Goal: Task Accomplishment & Management: Manage account settings

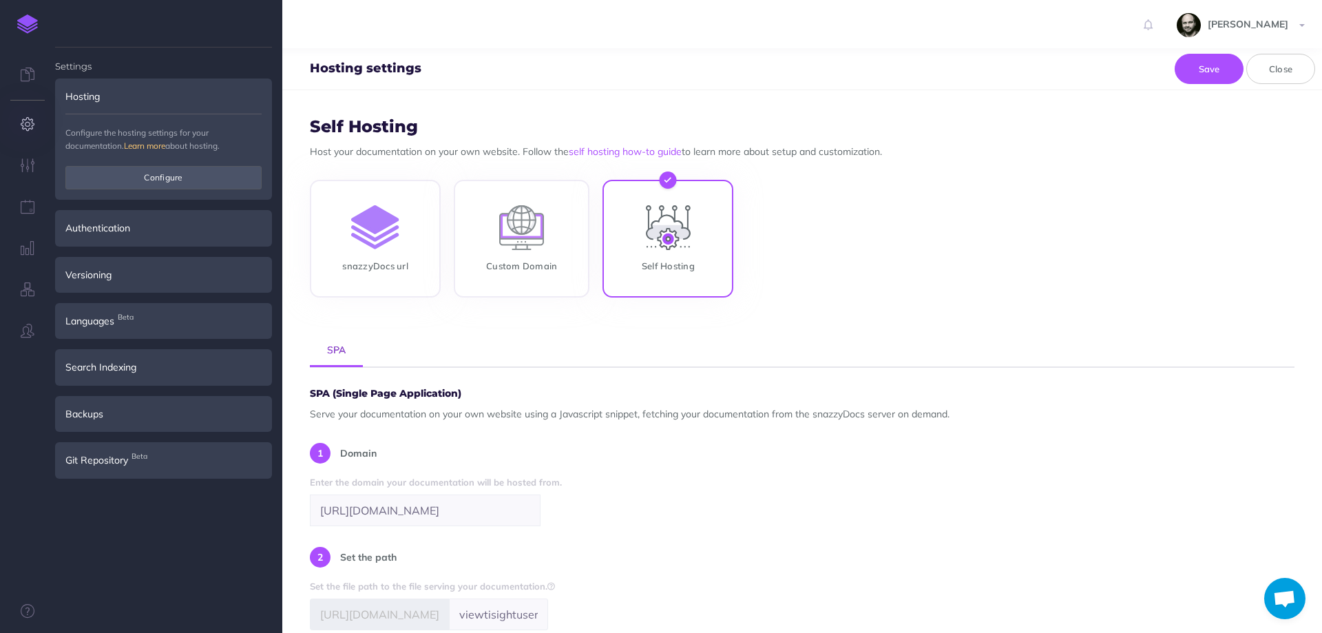
select select "null"
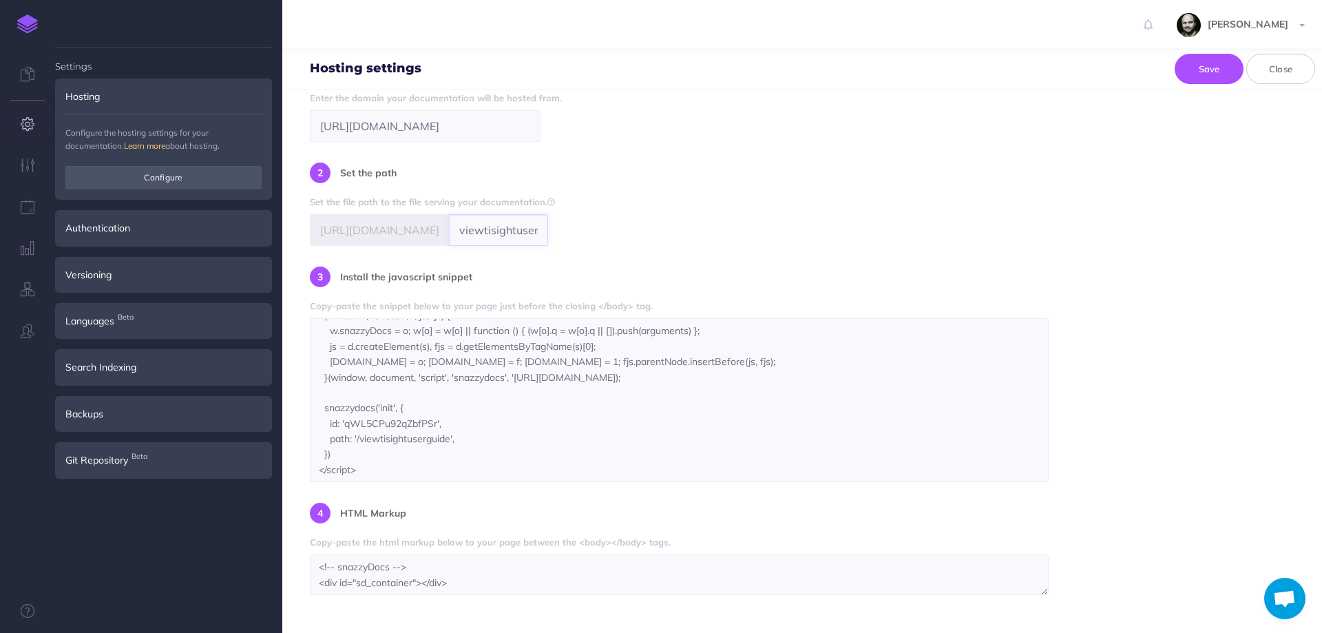
scroll to position [0, 17]
drag, startPoint x: 455, startPoint y: 230, endPoint x: 1046, endPoint y: 233, distance: 590.8
click at [1046, 233] on div "SPA (Single Page Application) Serve your documentation on your own website usin…" at bounding box center [802, 299] width 985 height 591
click at [516, 233] on input "viewtisightuserguide" at bounding box center [498, 230] width 99 height 32
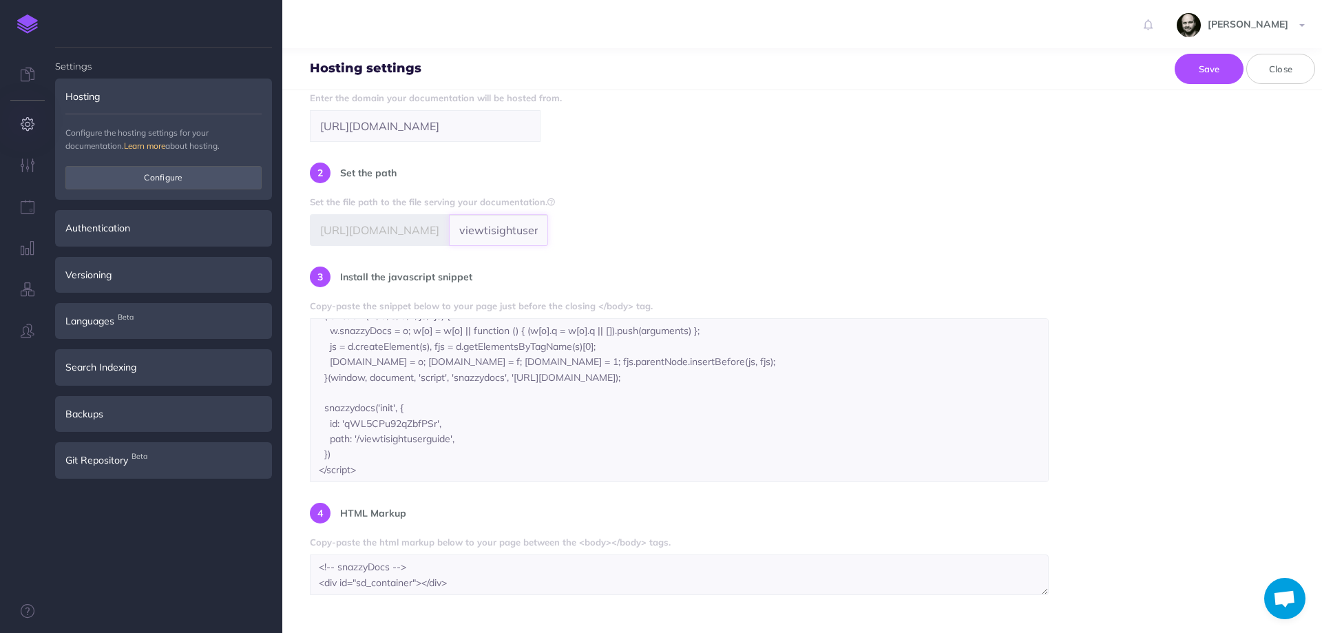
scroll to position [0, 17]
drag, startPoint x: 516, startPoint y: 233, endPoint x: 591, endPoint y: 233, distance: 75.1
click at [591, 233] on div "2 Set the path Set the file path to the file serving your documentation. https:…" at bounding box center [453, 203] width 286 height 83
click at [532, 226] on input "viewtisightuserguide" at bounding box center [498, 230] width 99 height 32
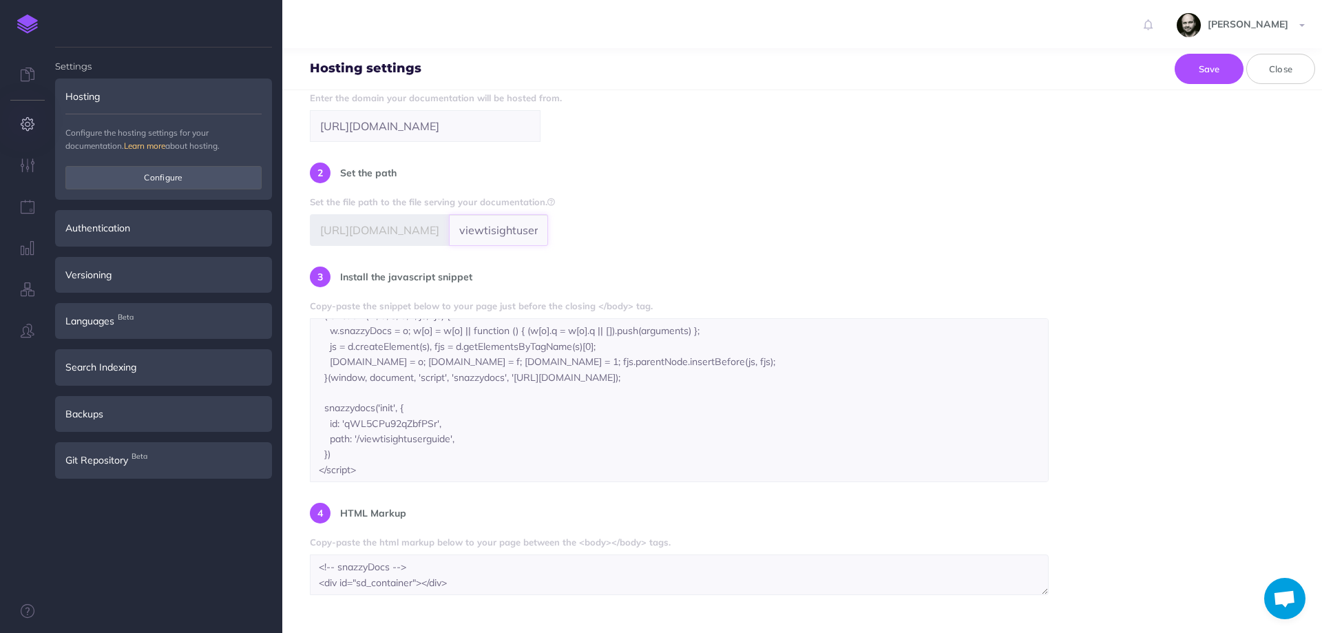
drag, startPoint x: 538, startPoint y: 227, endPoint x: 289, endPoint y: 227, distance: 249.3
click at [289, 227] on form "Self Hosting Host your documentation on your own website. Follow the self hosti…" at bounding box center [802, 361] width 1040 height 543
click at [521, 414] on textarea "<!-- snazzyDocs --> <script type="text/javascript" > (function (w, d, s, o, f, …" at bounding box center [679, 400] width 739 height 164
click at [704, 286] on div "3 Install the javascript snippet" at bounding box center [679, 278] width 739 height 25
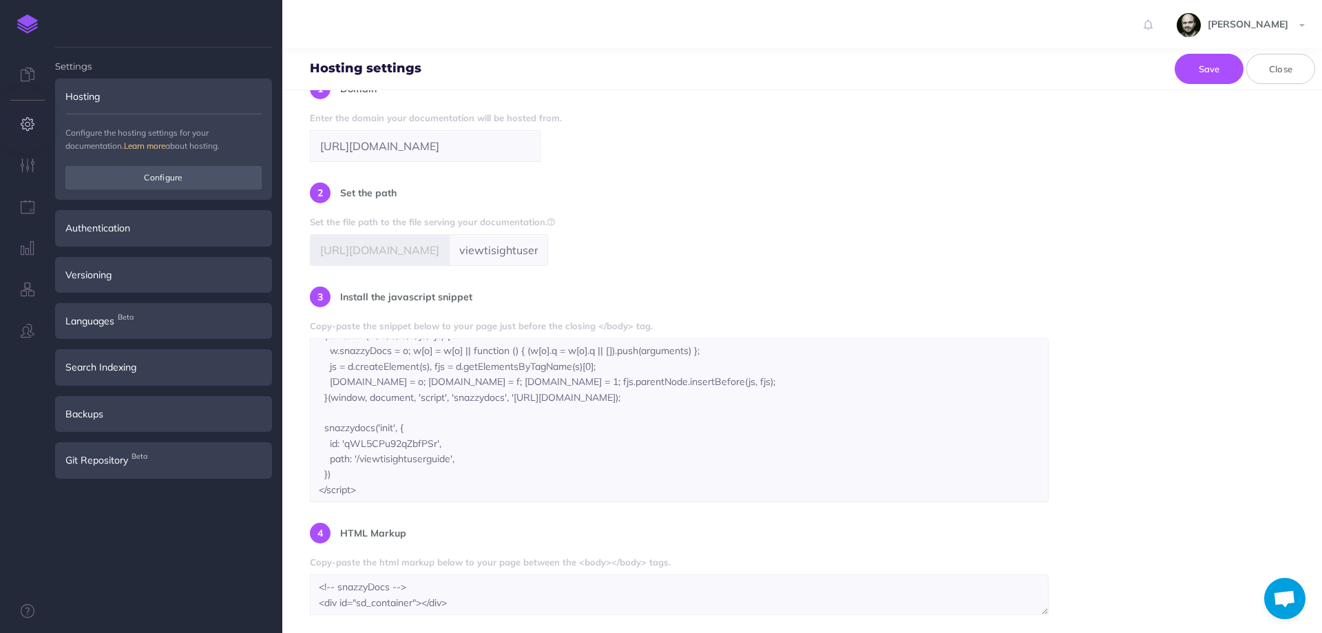
scroll to position [384, 0]
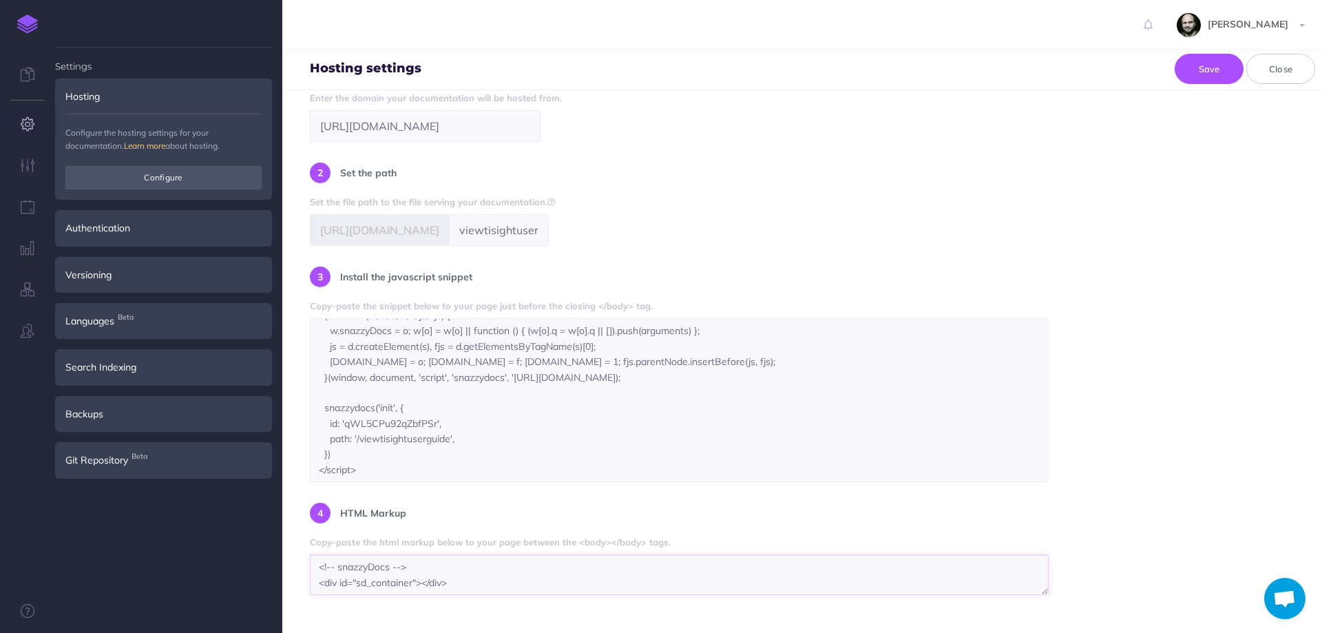
click at [472, 578] on textarea "<!-- snazzyDocs --> <div id="sd_container"></div>" at bounding box center [679, 574] width 739 height 41
click at [515, 614] on form "Self Hosting Host your documentation on your own website. Follow the self hosti…" at bounding box center [802, 361] width 1040 height 543
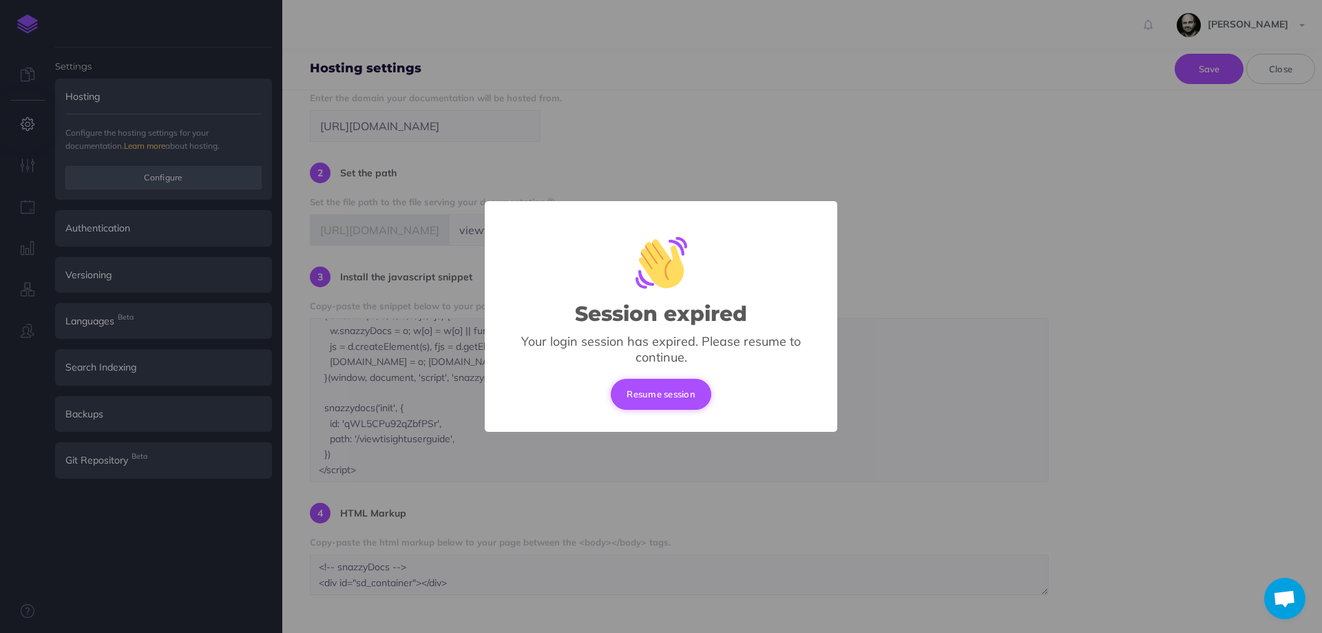
click at [643, 398] on button "Resume session" at bounding box center [661, 394] width 101 height 30
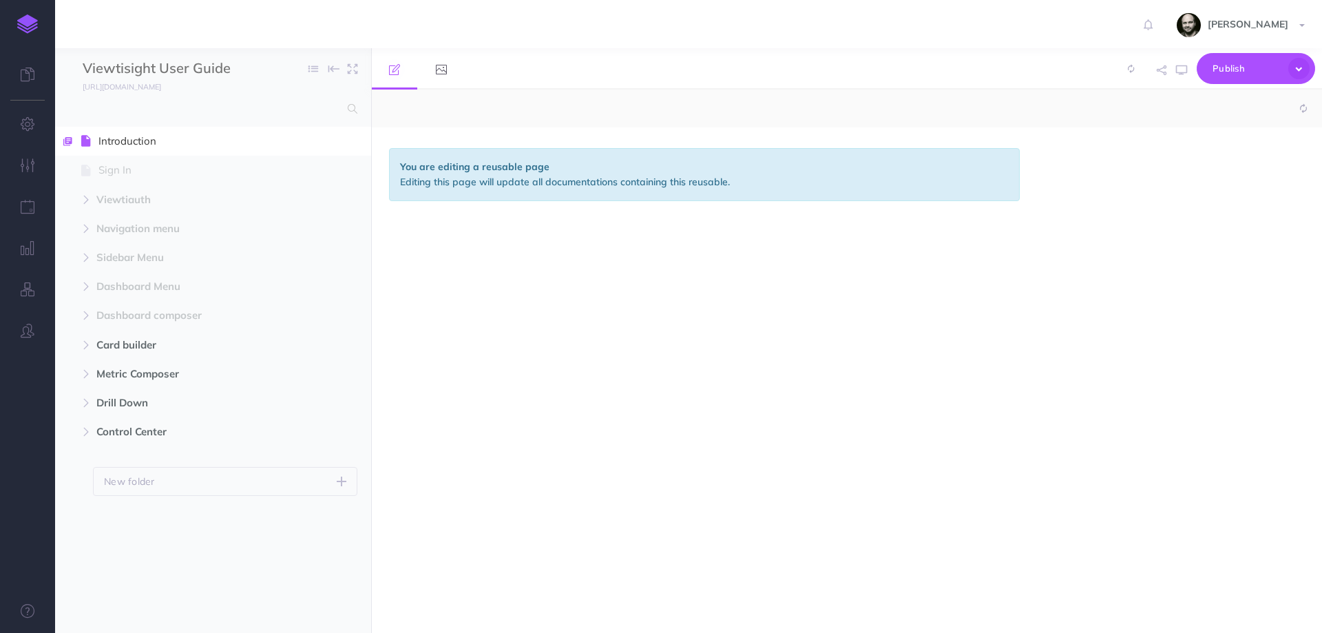
select select "null"
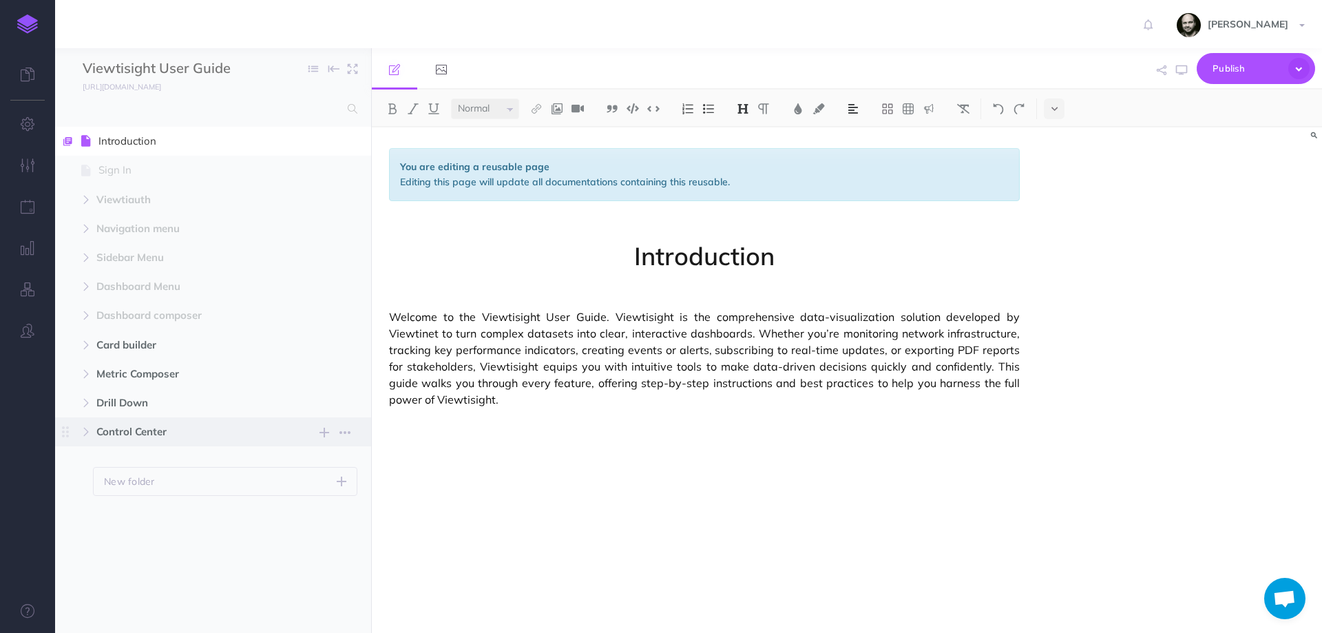
click at [149, 431] on span "Control Center" at bounding box center [183, 431] width 175 height 17
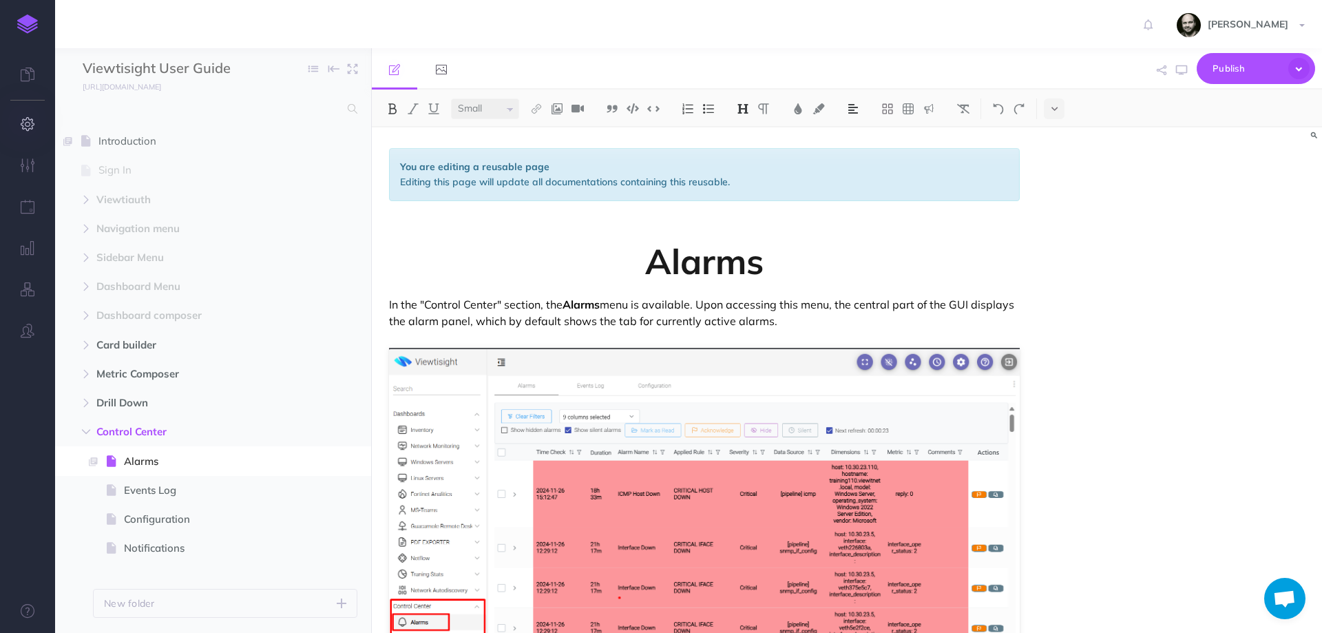
click at [25, 118] on icon "button" at bounding box center [28, 124] width 14 height 14
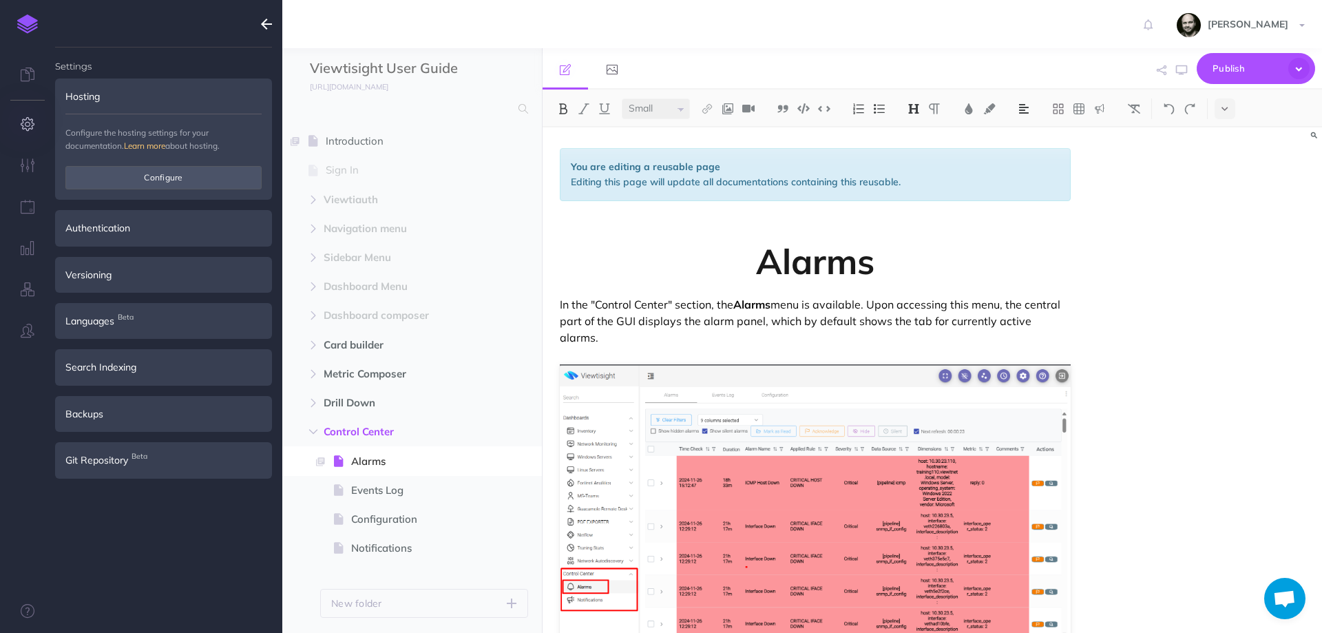
click at [30, 113] on button "button" at bounding box center [27, 124] width 55 height 41
click at [142, 166] on button "Configure" at bounding box center [163, 177] width 196 height 23
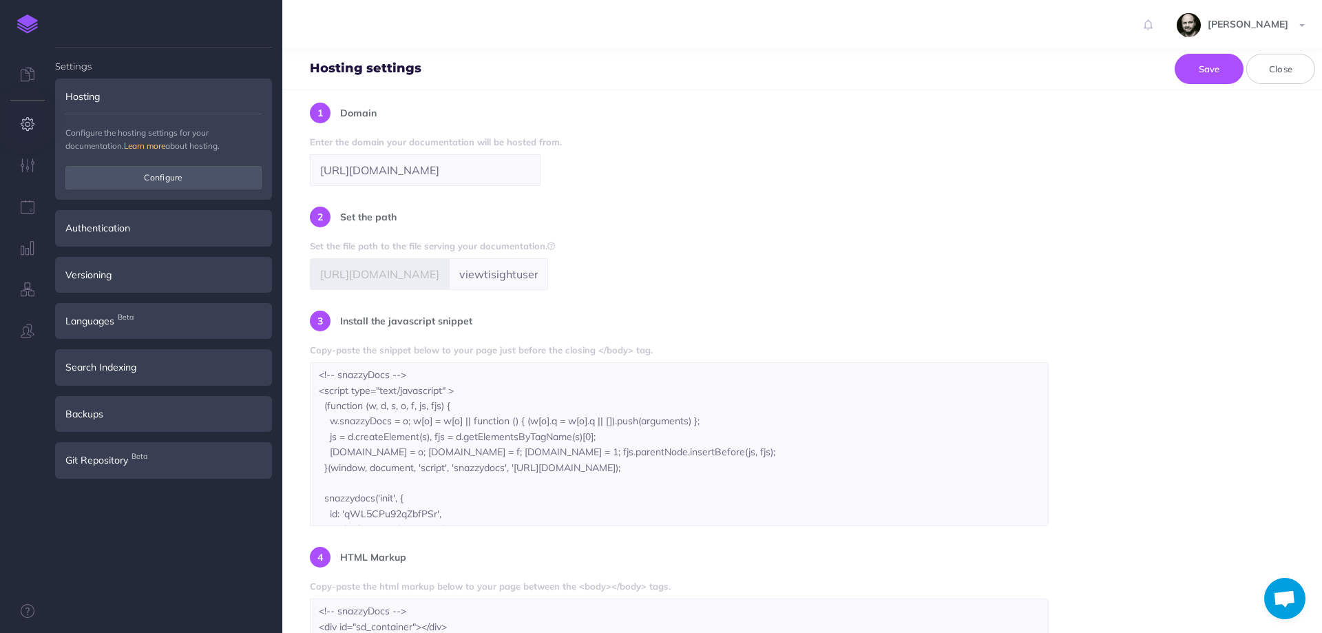
scroll to position [384, 0]
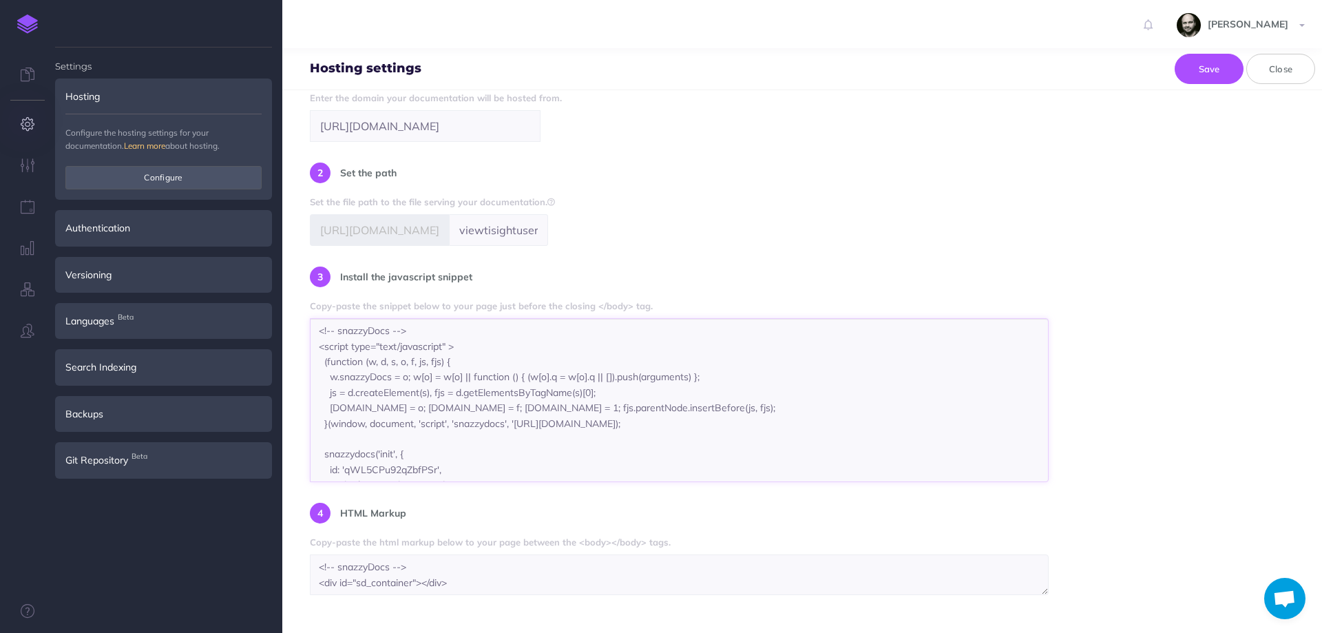
click at [319, 331] on textarea "<!-- snazzyDocs --> <script type="text/javascript" > (function (w, d, s, o, f, …" at bounding box center [679, 400] width 739 height 164
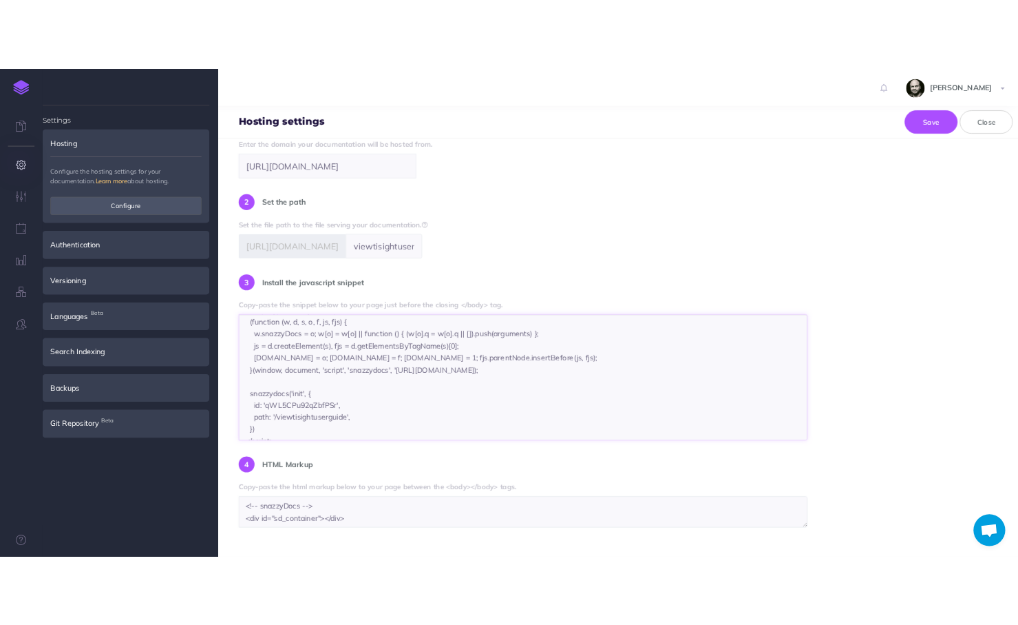
scroll to position [46, 0]
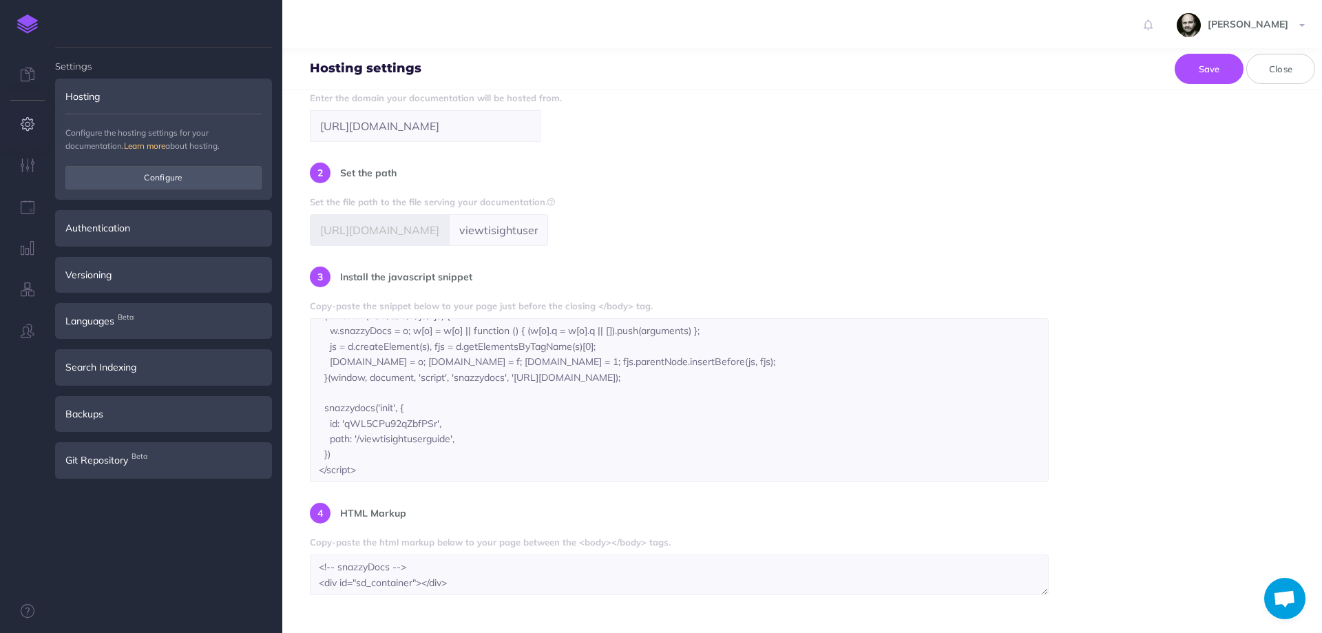
click at [742, 127] on div "SPA (Single Page Application) Serve your documentation on your own website usin…" at bounding box center [802, 299] width 985 height 591
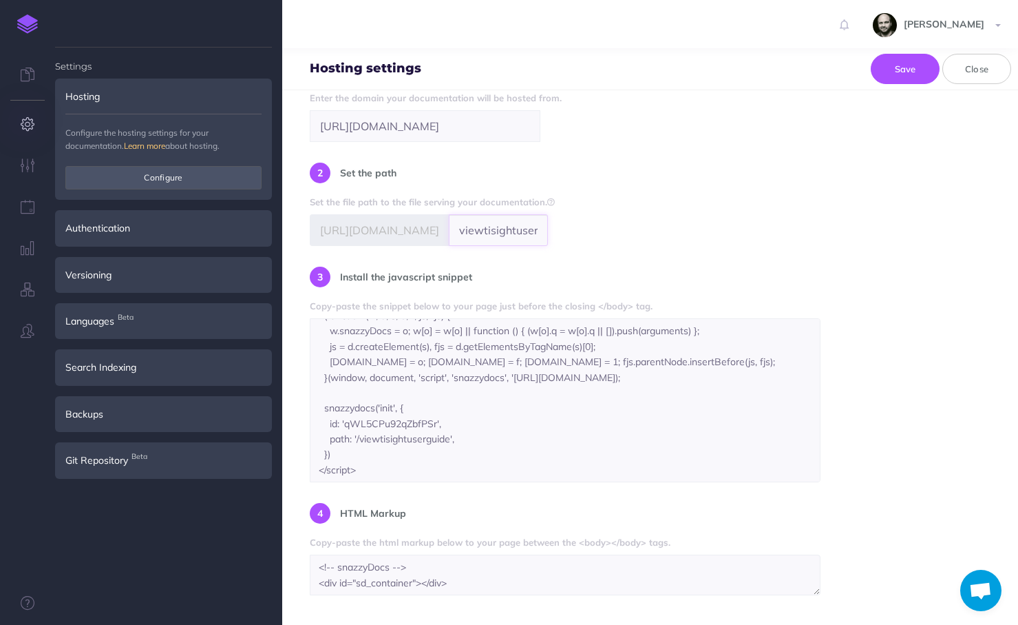
scroll to position [0, 17]
drag, startPoint x: 461, startPoint y: 227, endPoint x: 642, endPoint y: 233, distance: 181.9
click at [642, 233] on div "SPA (Single Page Application) Serve your documentation on your own website usin…" at bounding box center [650, 299] width 681 height 591
click at [339, 224] on span "[URL][DOMAIN_NAME]" at bounding box center [379, 230] width 139 height 32
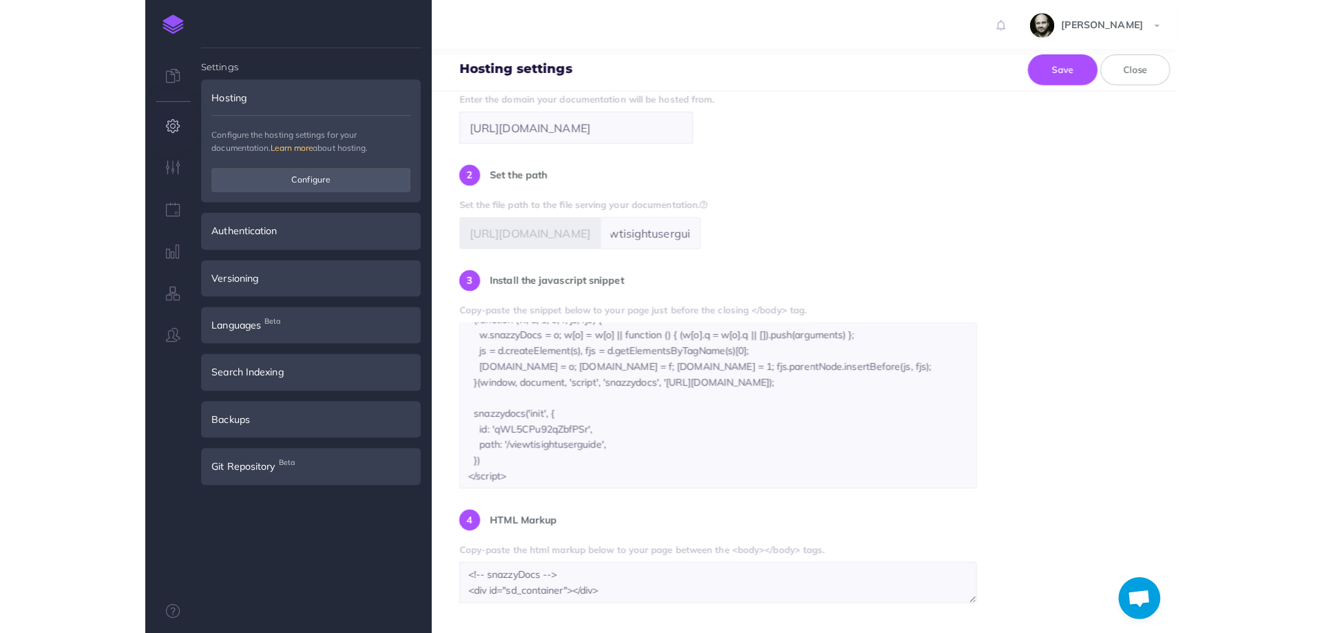
scroll to position [0, 0]
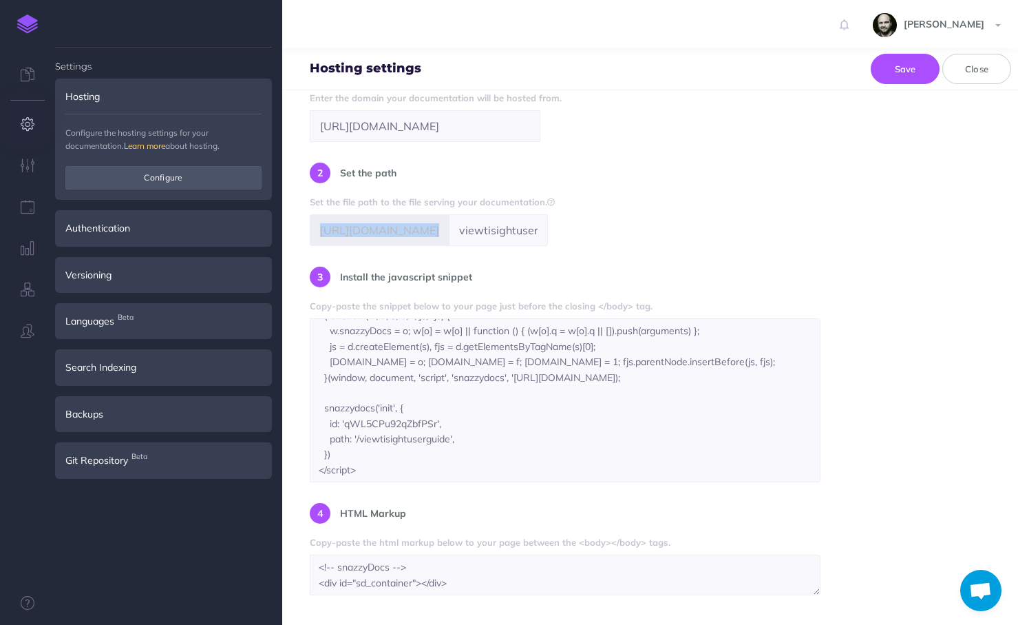
drag, startPoint x: 315, startPoint y: 231, endPoint x: 533, endPoint y: 244, distance: 217.9
click at [533, 244] on div "[URL][DOMAIN_NAME] viewtisightuserguide" at bounding box center [429, 230] width 238 height 32
click at [350, 344] on textarea "<!-- snazzyDocs --> <script type="text/javascript" > (function (w, d, s, o, f, …" at bounding box center [565, 400] width 511 height 164
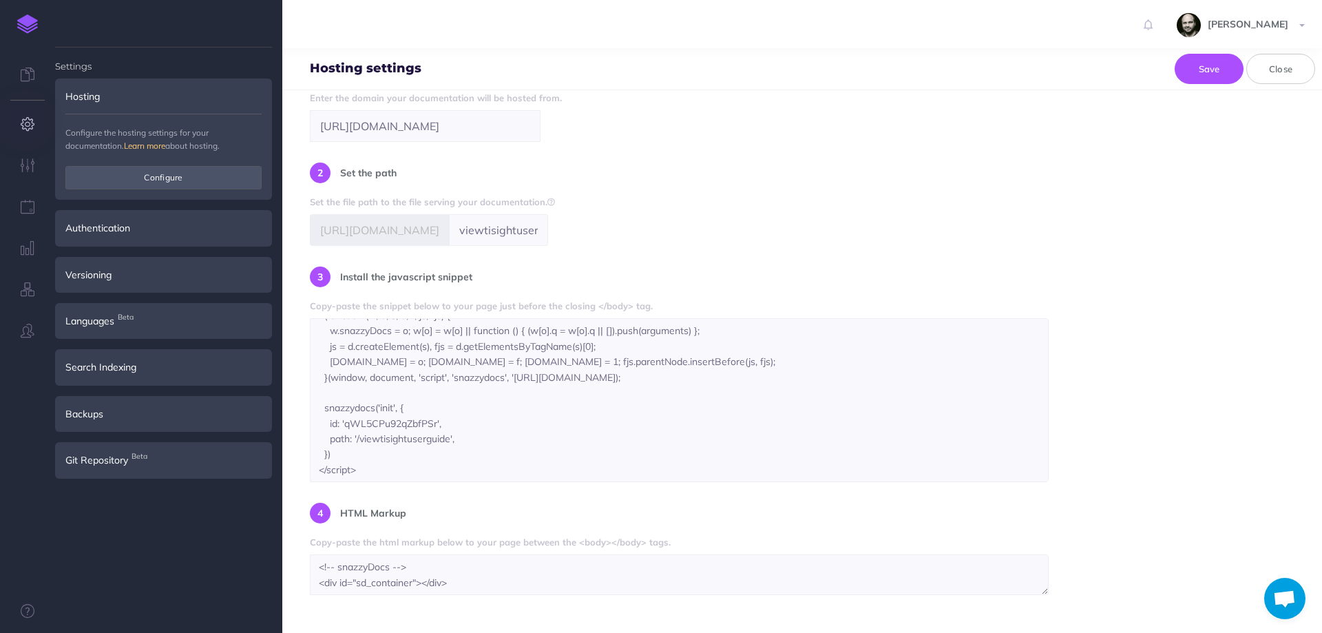
click at [30, 125] on icon "button" at bounding box center [28, 124] width 14 height 14
click at [24, 19] on img at bounding box center [27, 23] width 21 height 19
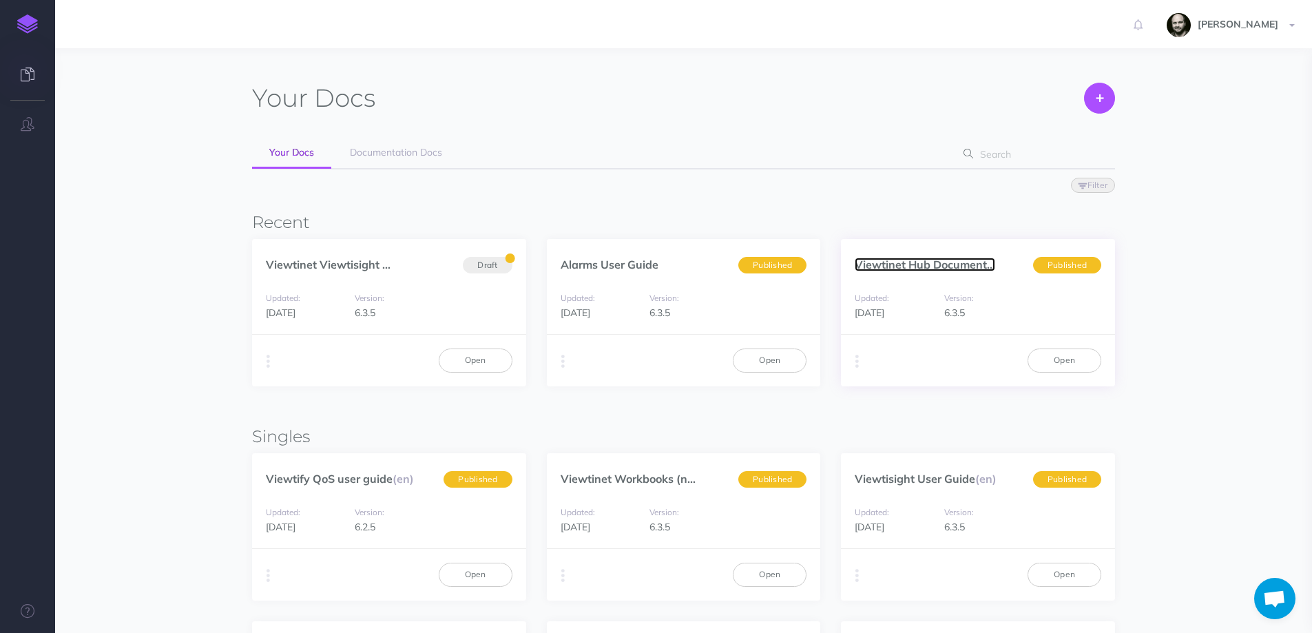
click at [874, 263] on link "Viewtinet Hub Document..." at bounding box center [924, 265] width 140 height 14
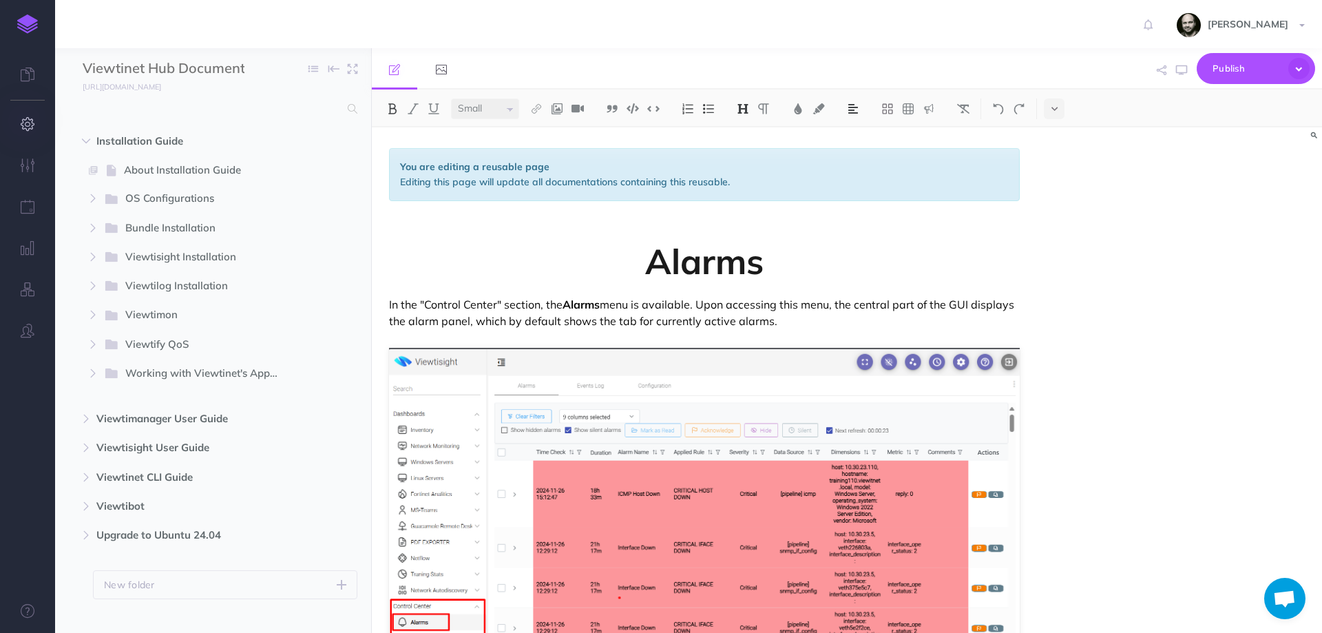
click at [27, 125] on icon "button" at bounding box center [28, 124] width 14 height 14
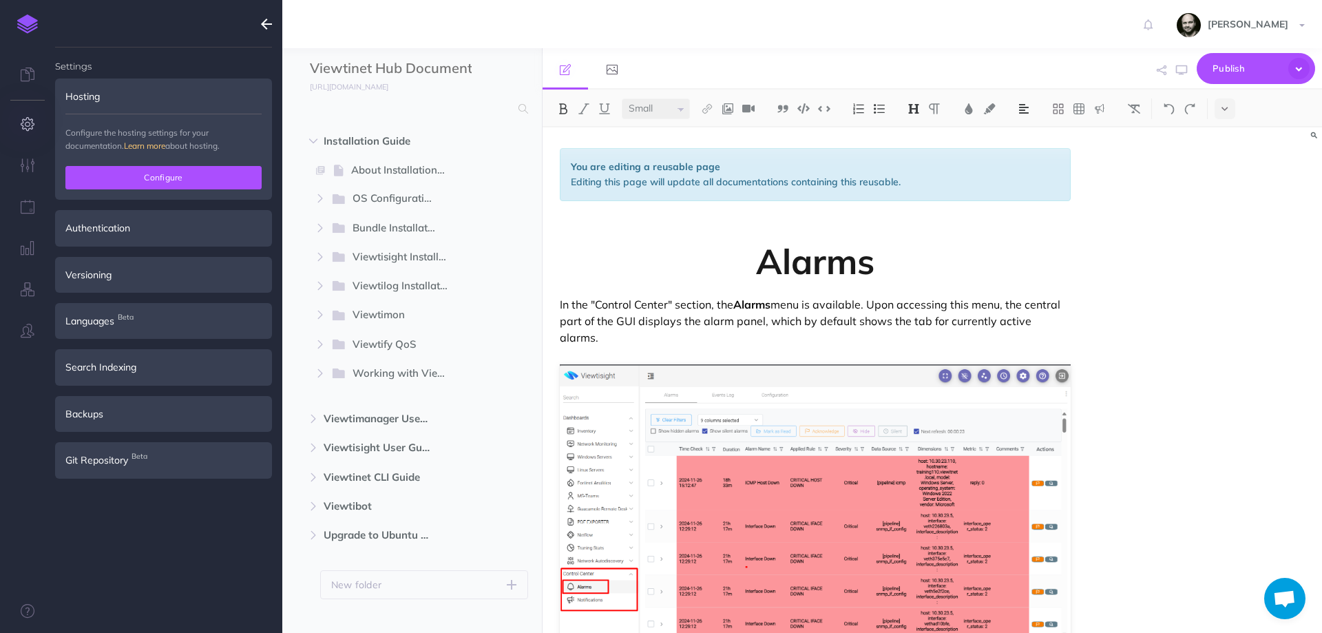
click at [107, 176] on button "Configure" at bounding box center [163, 177] width 196 height 23
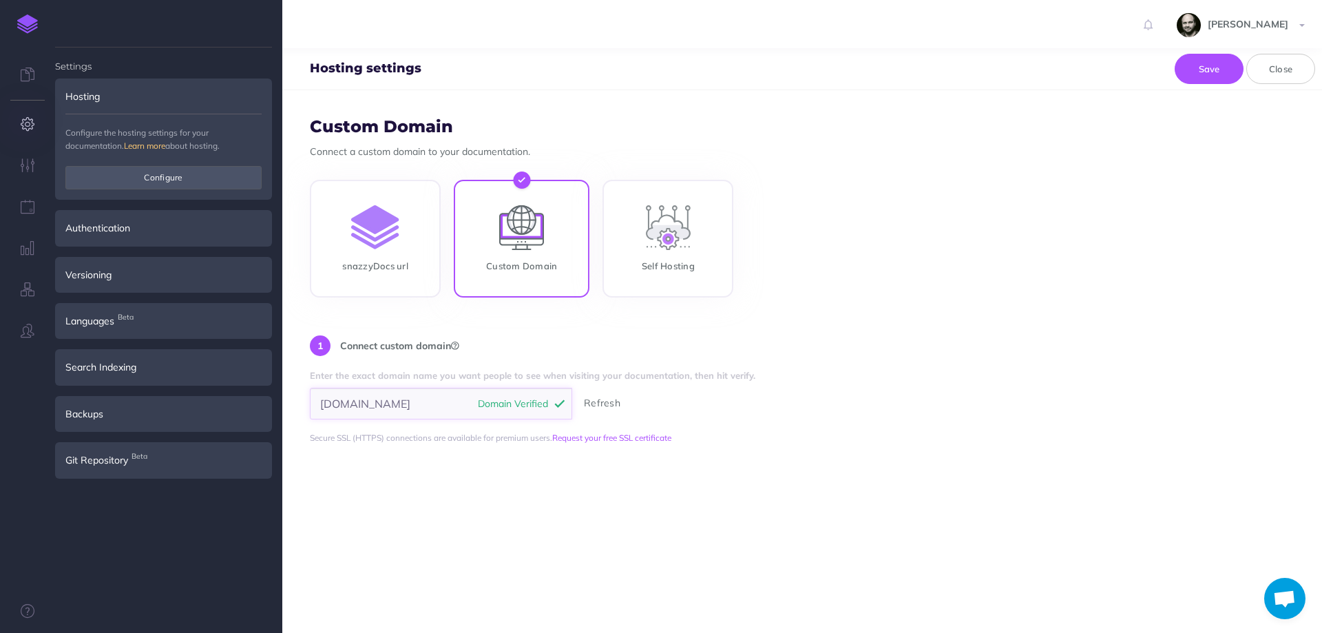
scroll to position [0, 35]
drag, startPoint x: 319, startPoint y: 399, endPoint x: 614, endPoint y: 401, distance: 294.7
click at [572, 401] on div "documentationhub.viewtinet.com Domain Verified Refresh" at bounding box center [441, 404] width 262 height 32
click at [388, 508] on form "Custom Domain Connect a custom domain to your documentation. snazzyDocs url Cus…" at bounding box center [802, 361] width 1040 height 543
drag, startPoint x: 318, startPoint y: 399, endPoint x: 766, endPoint y: 400, distance: 448.2
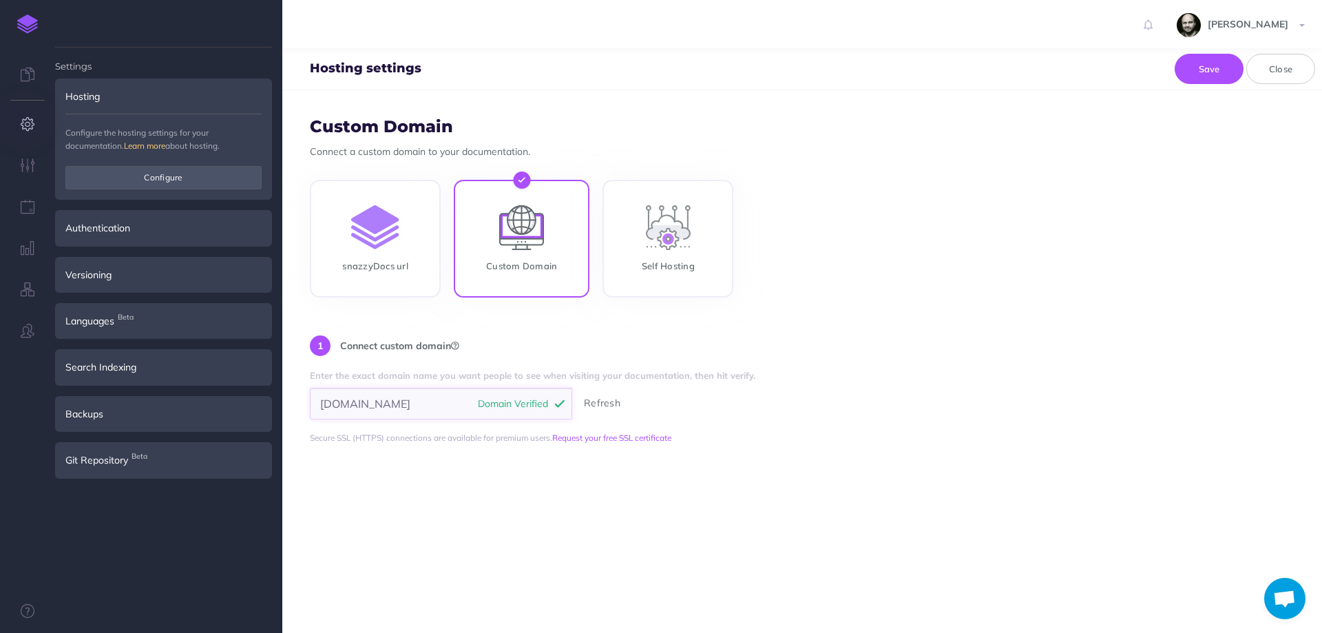
click at [766, 400] on div "documentationhub.viewtinet.com Domain Verified Refresh" at bounding box center [556, 404] width 492 height 32
